Goal: Transaction & Acquisition: Purchase product/service

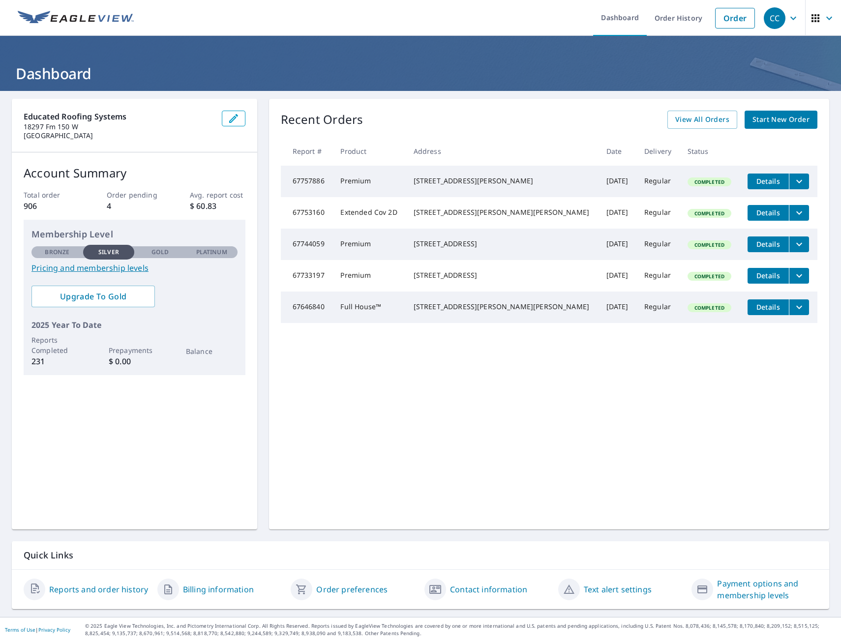
click at [688, 406] on div "Recent Orders View All Orders Start New Order Report # Product Address Date Del…" at bounding box center [549, 314] width 560 height 431
click at [724, 22] on link "Order" at bounding box center [735, 18] width 40 height 21
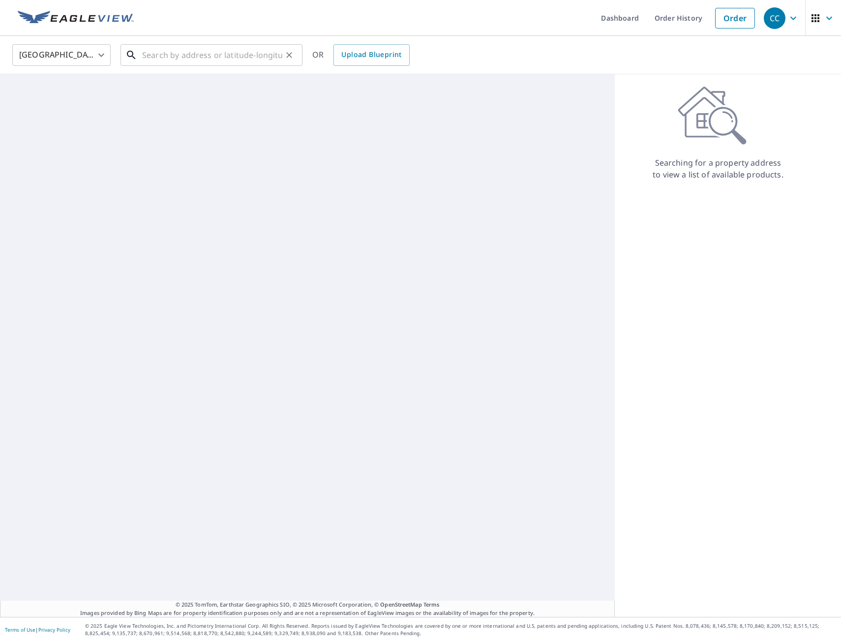
click at [193, 64] on input "text" at bounding box center [212, 55] width 140 height 28
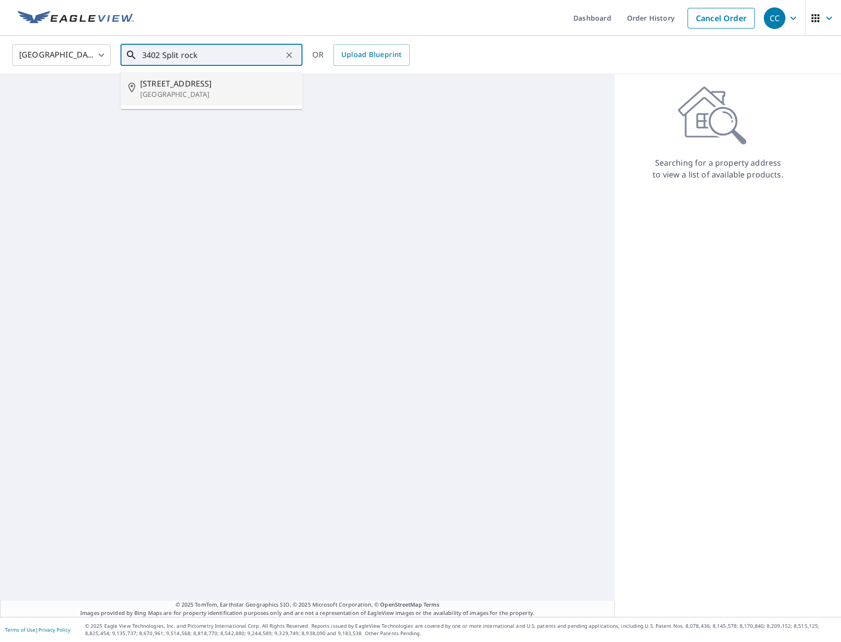
click at [176, 88] on span "[STREET_ADDRESS]" at bounding box center [217, 84] width 154 height 12
type input "[STREET_ADDRESS]"
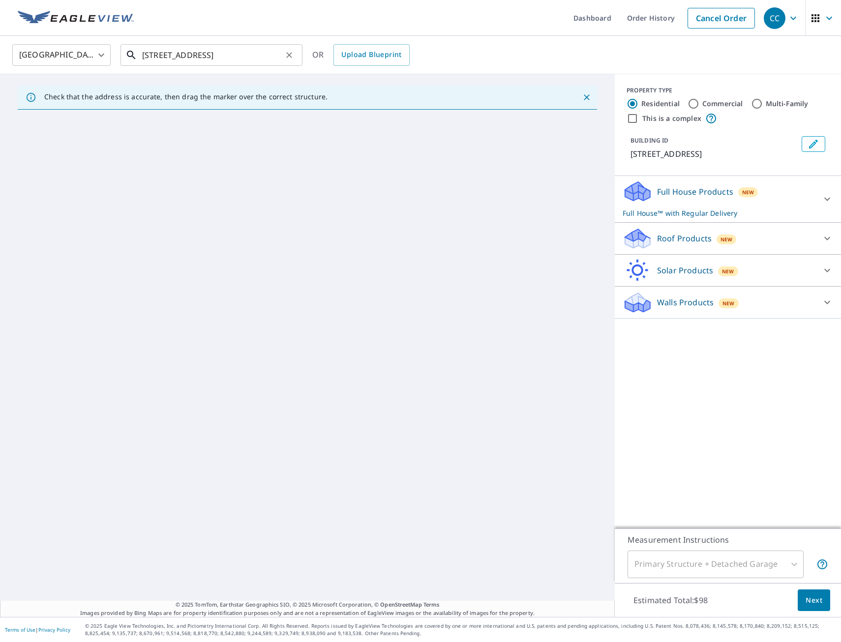
click at [264, 56] on input "[STREET_ADDRESS]" at bounding box center [212, 55] width 140 height 28
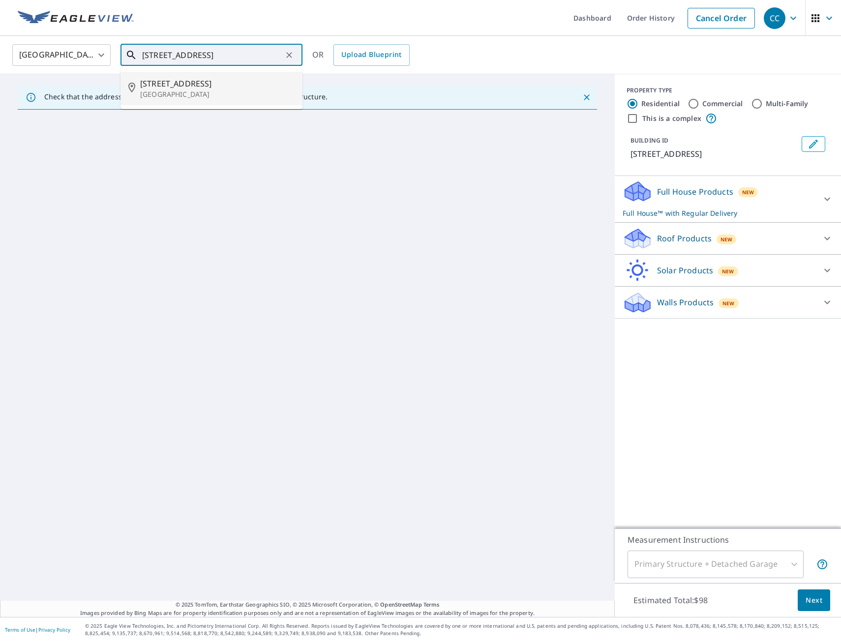
click at [202, 87] on span "[STREET_ADDRESS]" at bounding box center [217, 84] width 154 height 12
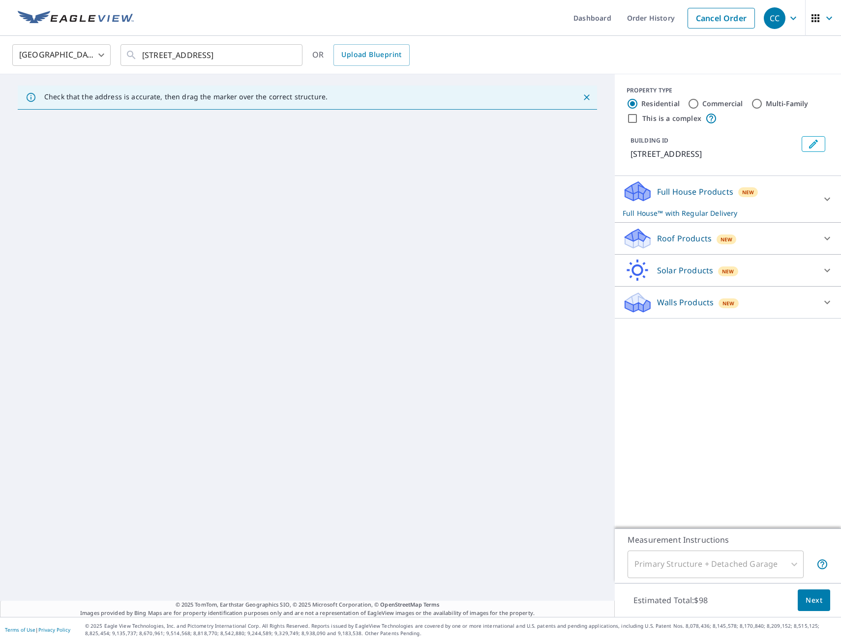
click at [661, 232] on div "Roof Products New" at bounding box center [719, 238] width 193 height 23
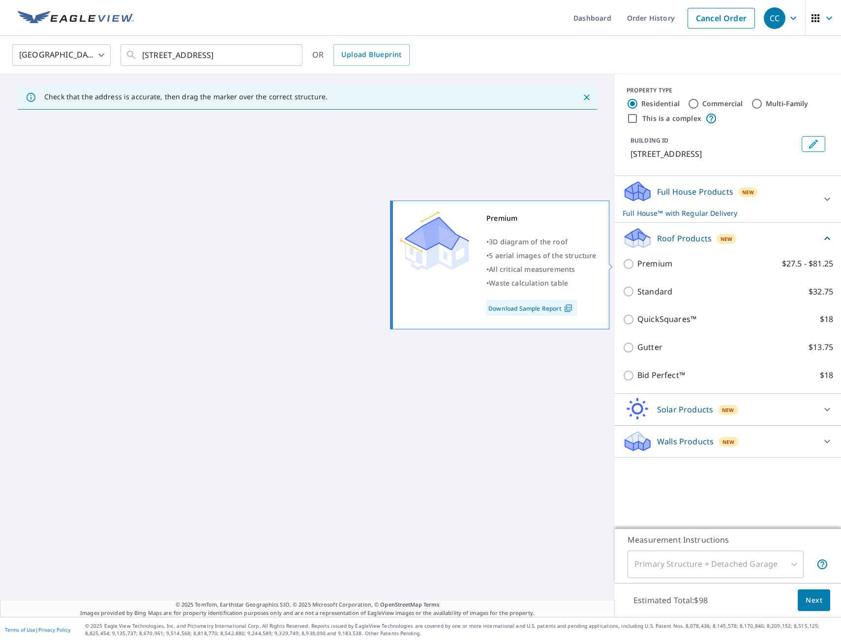
click at [655, 259] on p "Premium" at bounding box center [655, 264] width 35 height 12
click at [638, 259] on input "Premium $27.5 - $81.25" at bounding box center [630, 264] width 15 height 12
checkbox input "true"
checkbox input "false"
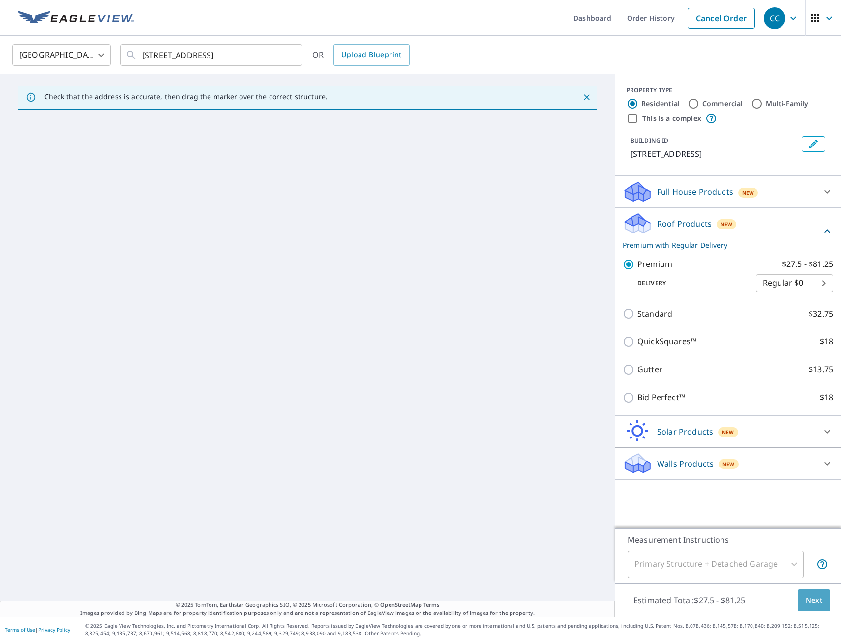
click at [811, 604] on span "Next" at bounding box center [814, 601] width 17 height 12
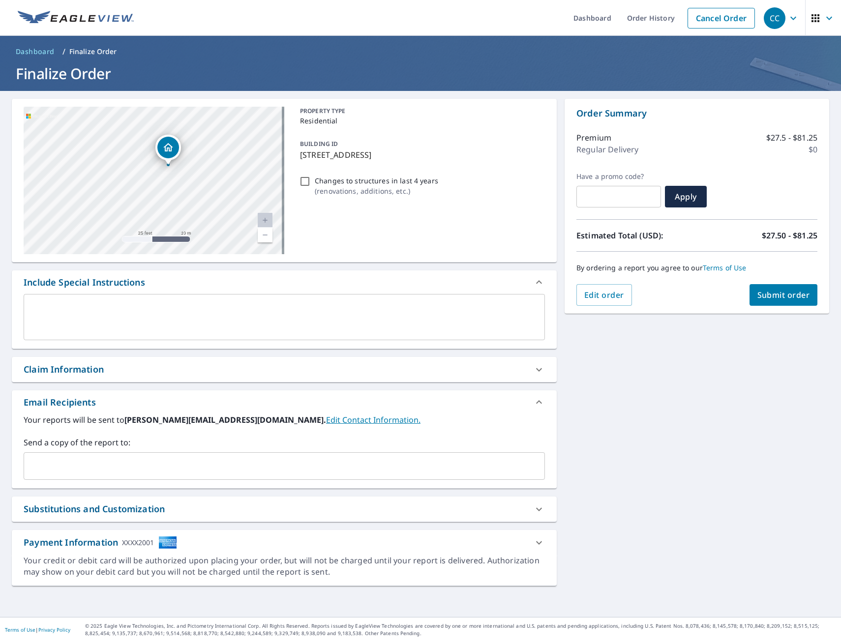
click at [170, 456] on div "​" at bounding box center [284, 467] width 521 height 28
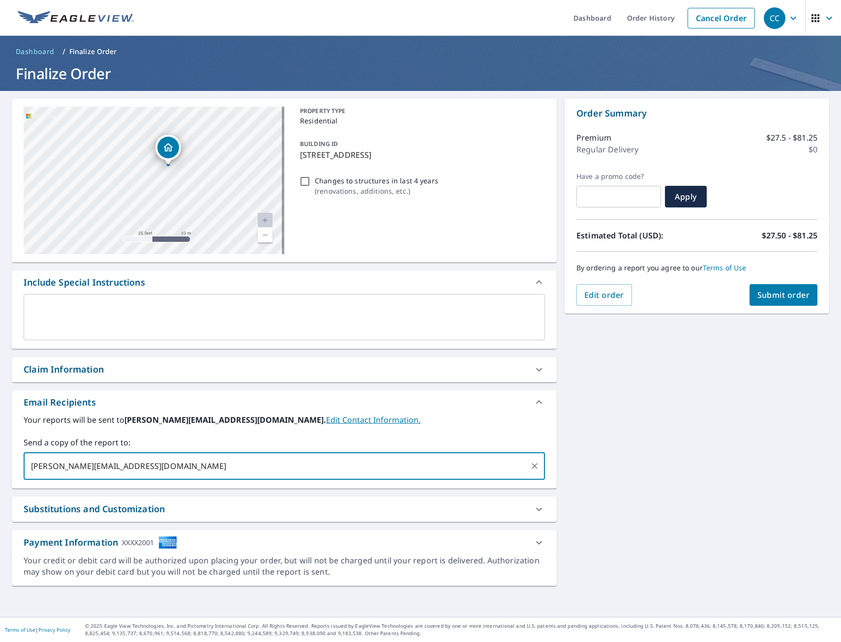
type input "[PERSON_NAME][EMAIL_ADDRESS][DOMAIN_NAME]"
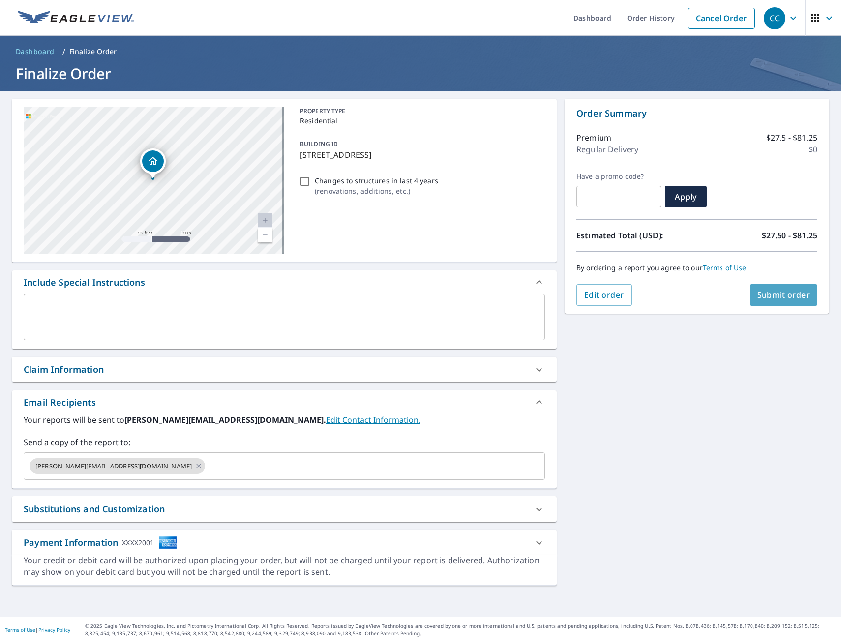
click at [772, 296] on span "Submit order" at bounding box center [784, 295] width 53 height 11
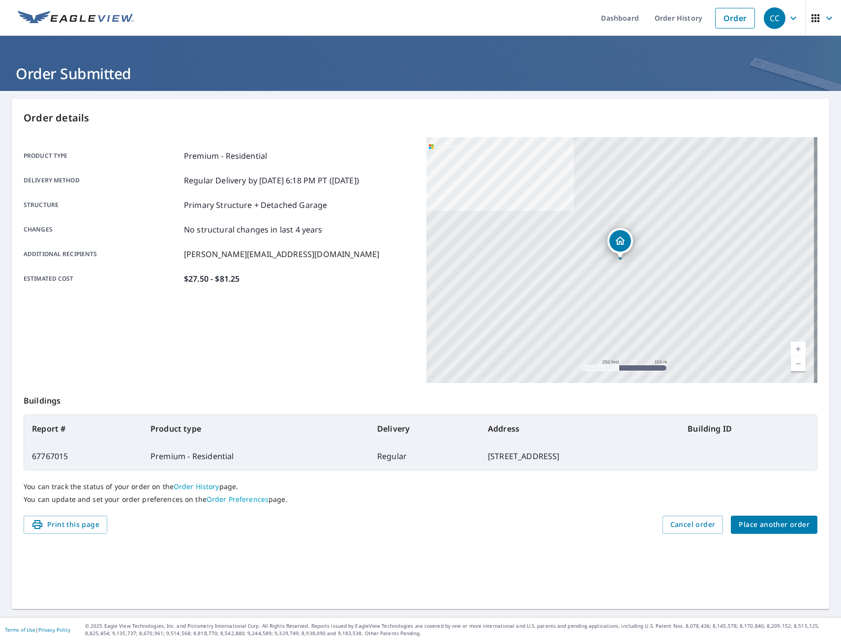
click at [155, 119] on p "Order details" at bounding box center [421, 118] width 794 height 15
